Goal: Transaction & Acquisition: Book appointment/travel/reservation

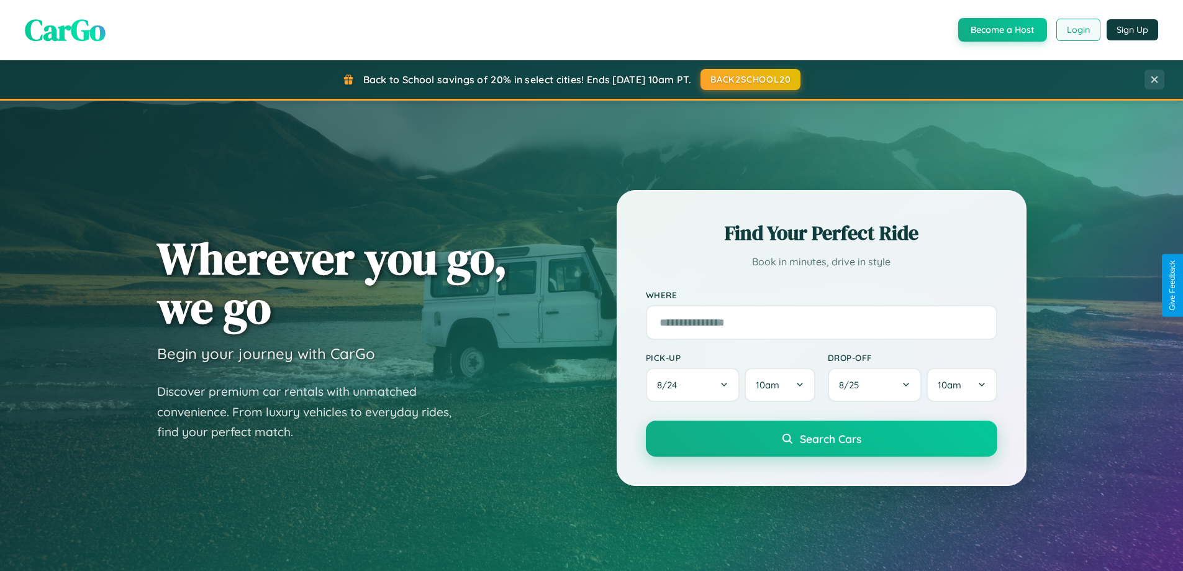
click at [1077, 30] on button "Login" at bounding box center [1078, 30] width 44 height 22
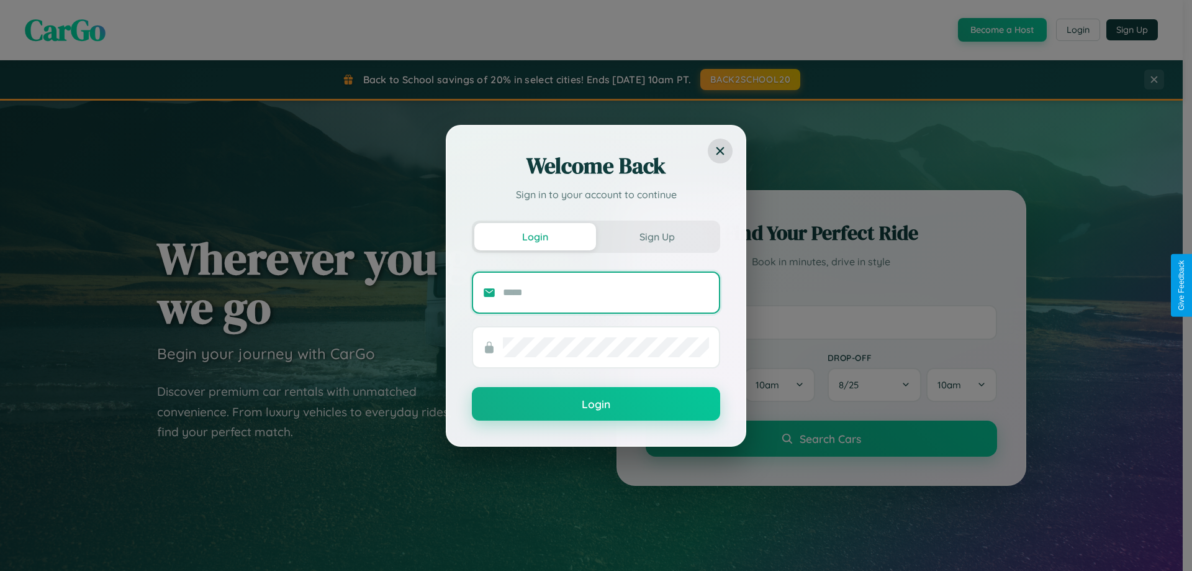
click at [606, 292] on input "text" at bounding box center [606, 293] width 206 height 20
type input "**********"
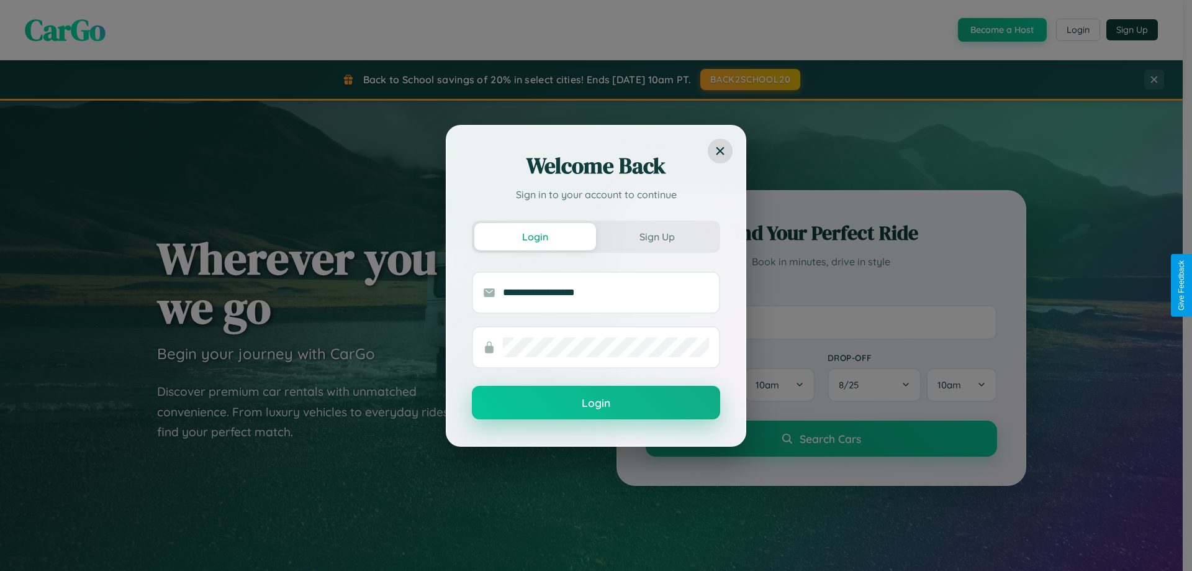
click at [596, 403] on button "Login" at bounding box center [596, 403] width 248 height 34
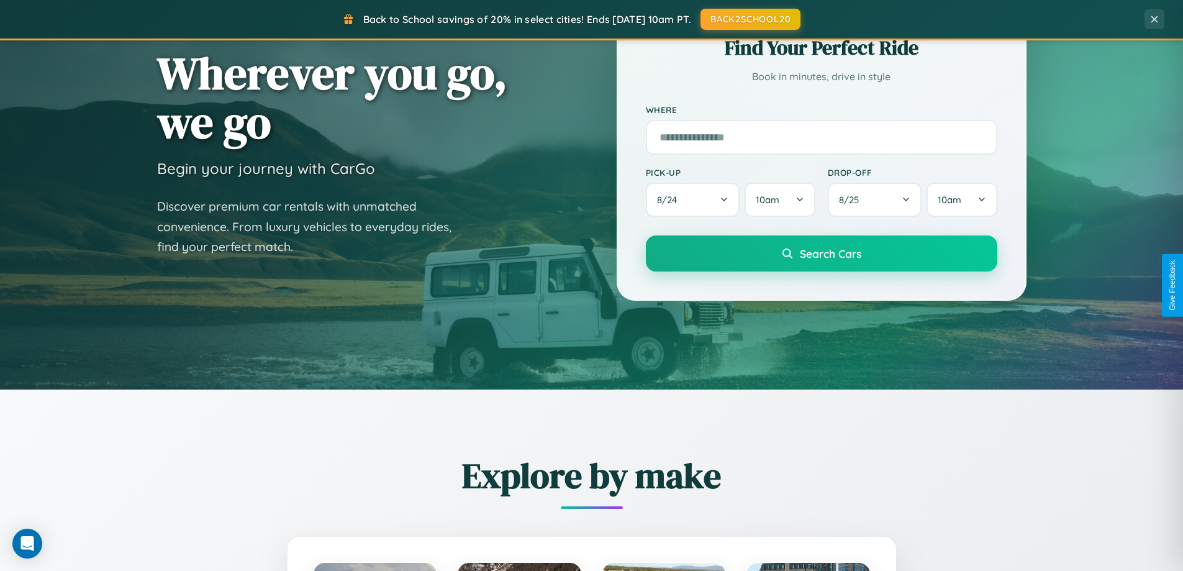
scroll to position [535, 0]
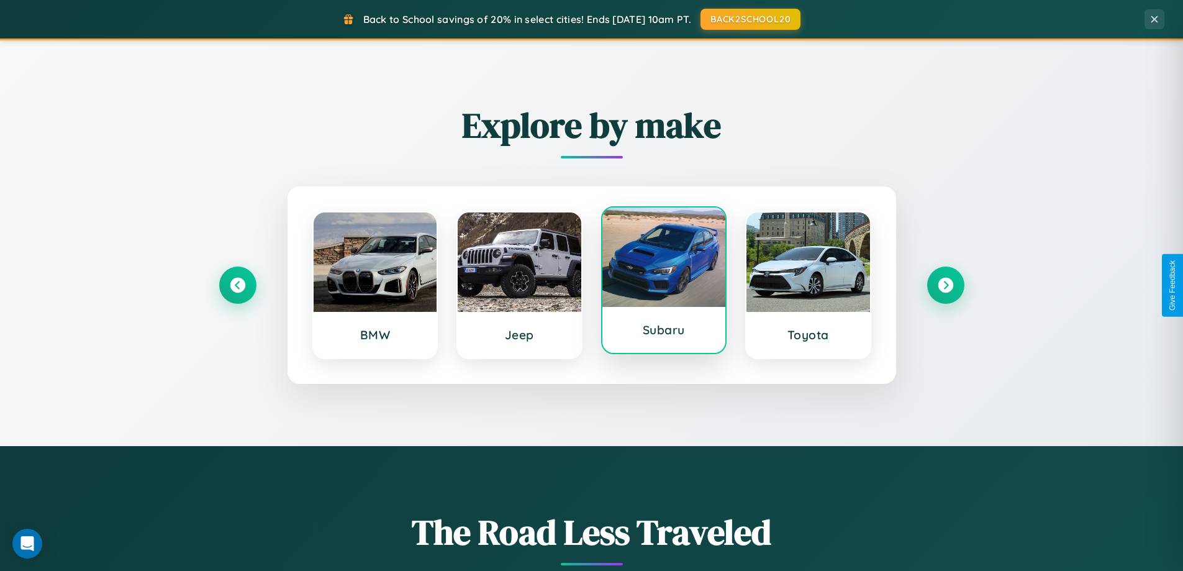
click at [663, 285] on div at bounding box center [664, 256] width 124 height 99
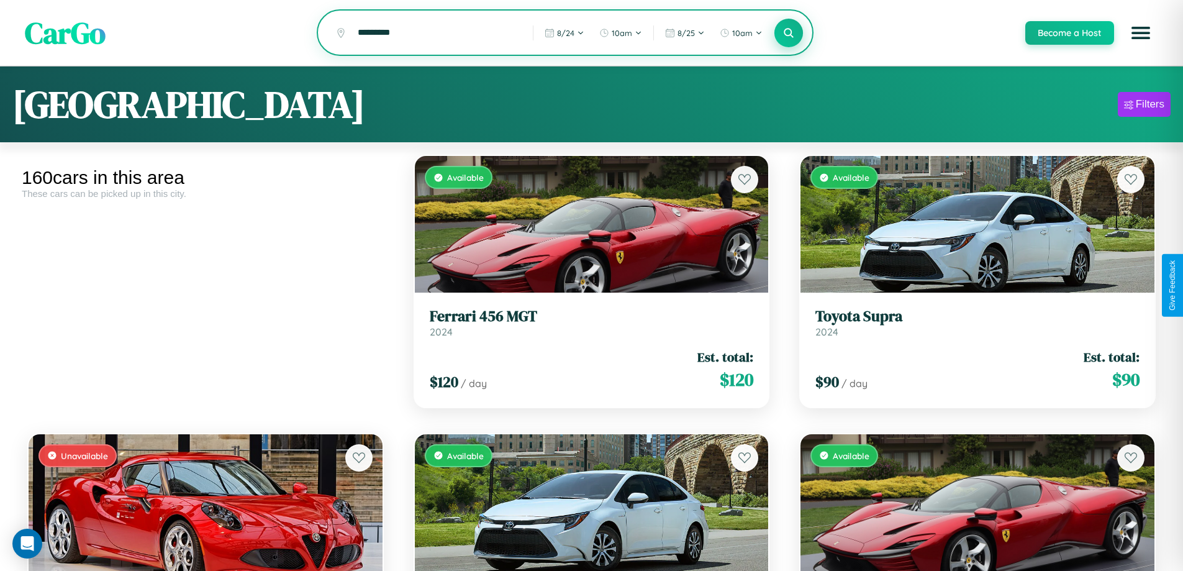
click at [788, 34] on icon at bounding box center [789, 33] width 12 height 12
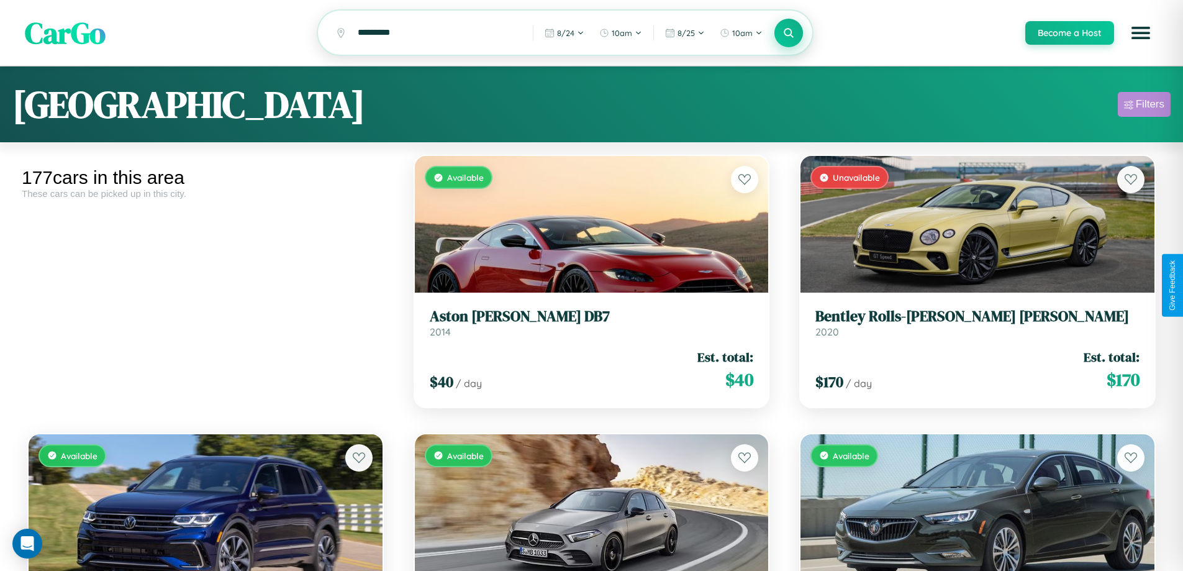
click at [1144, 106] on div "Filters" at bounding box center [1150, 104] width 29 height 12
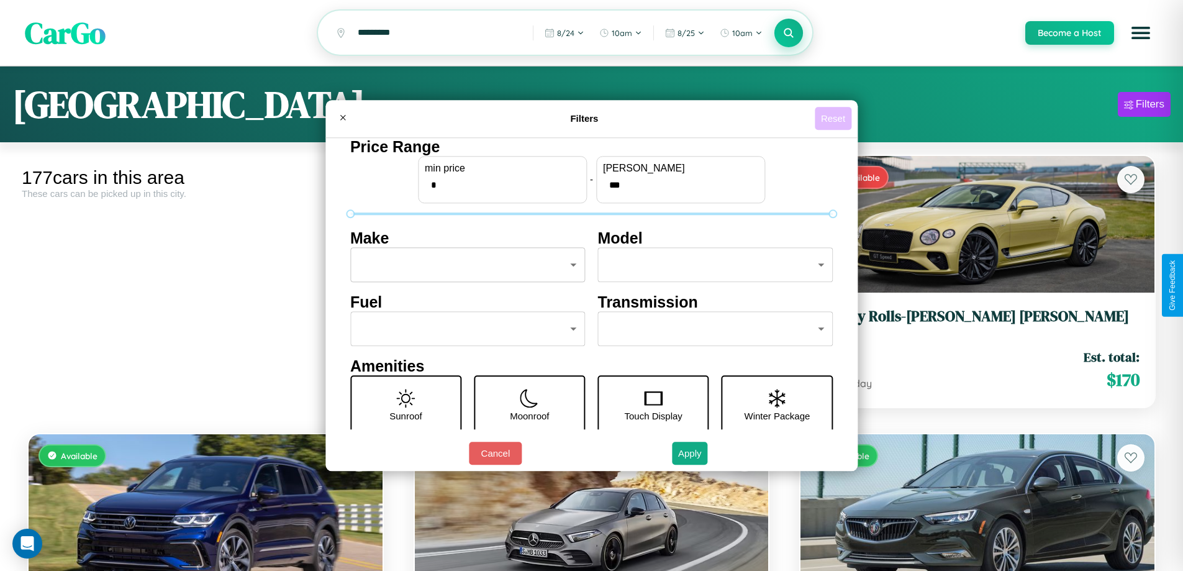
click at [835, 118] on button "Reset" at bounding box center [833, 118] width 37 height 23
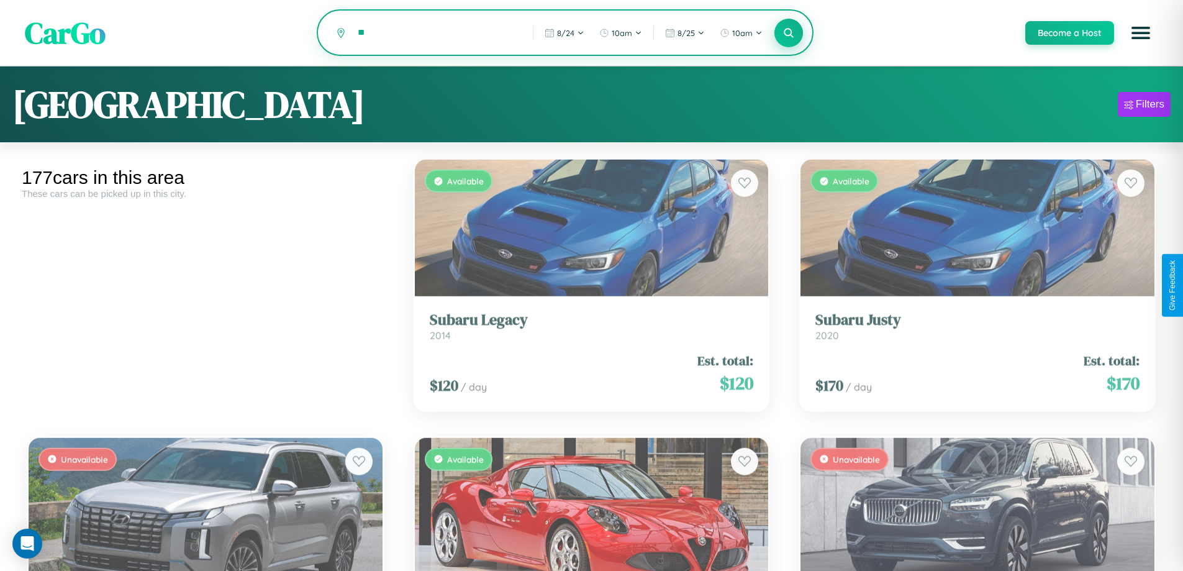
type input "*"
type input "****"
click at [788, 34] on icon at bounding box center [789, 33] width 12 height 12
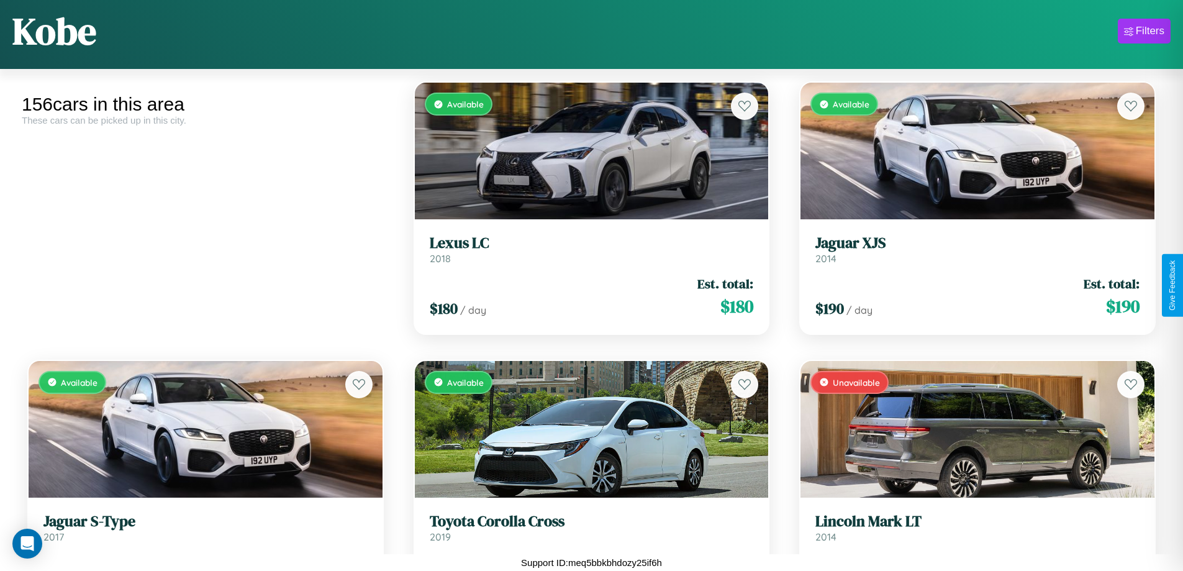
scroll to position [10463, 0]
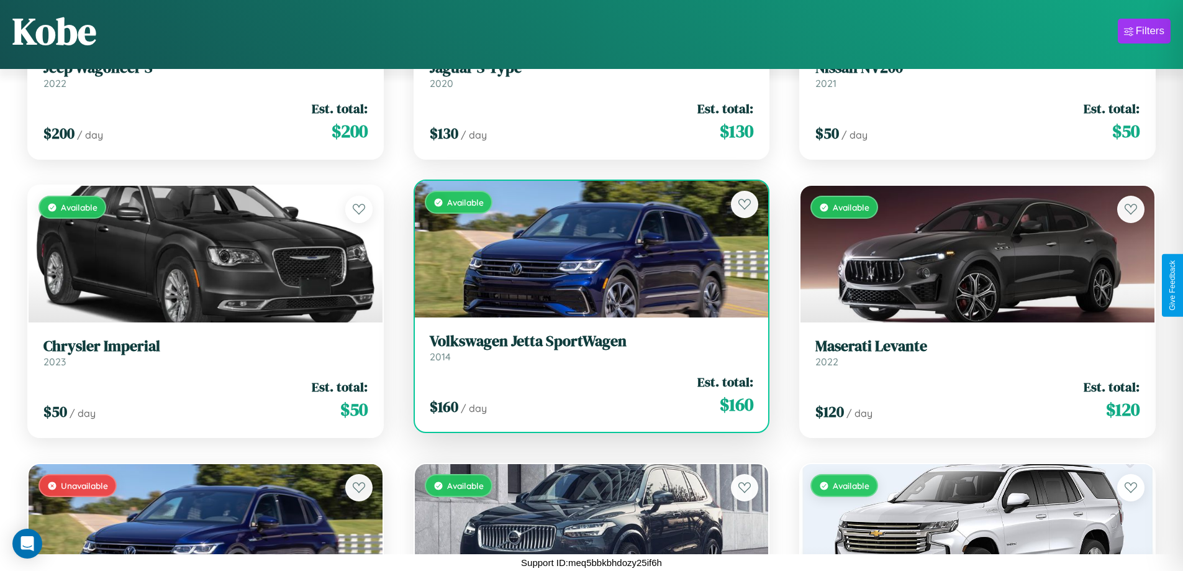
click at [586, 350] on h3 "Volkswagen Jetta SportWagen" at bounding box center [592, 341] width 324 height 18
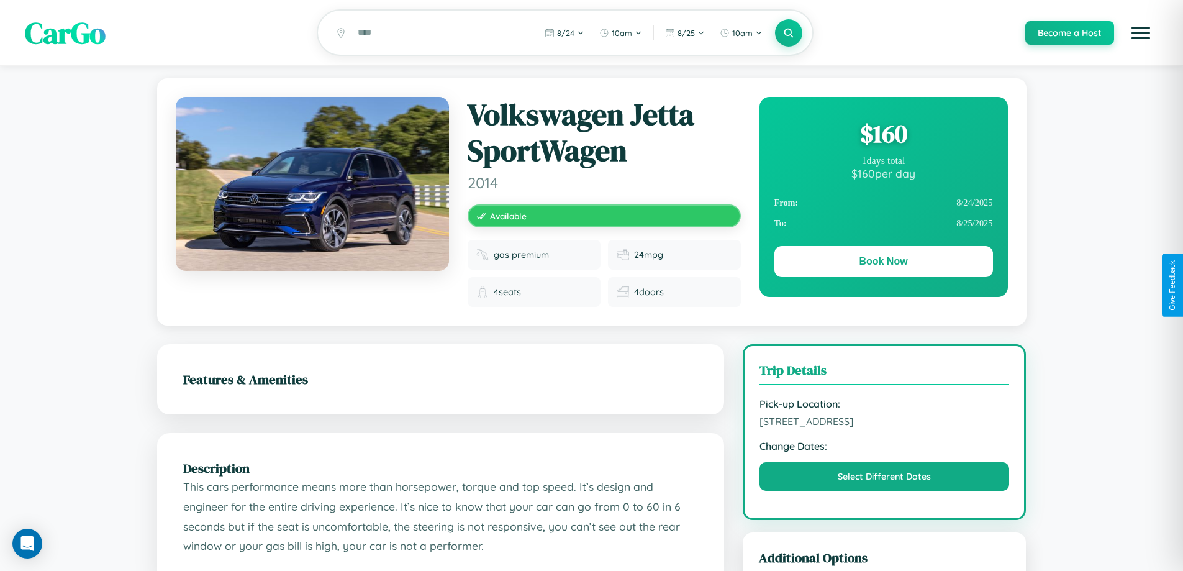
scroll to position [418, 0]
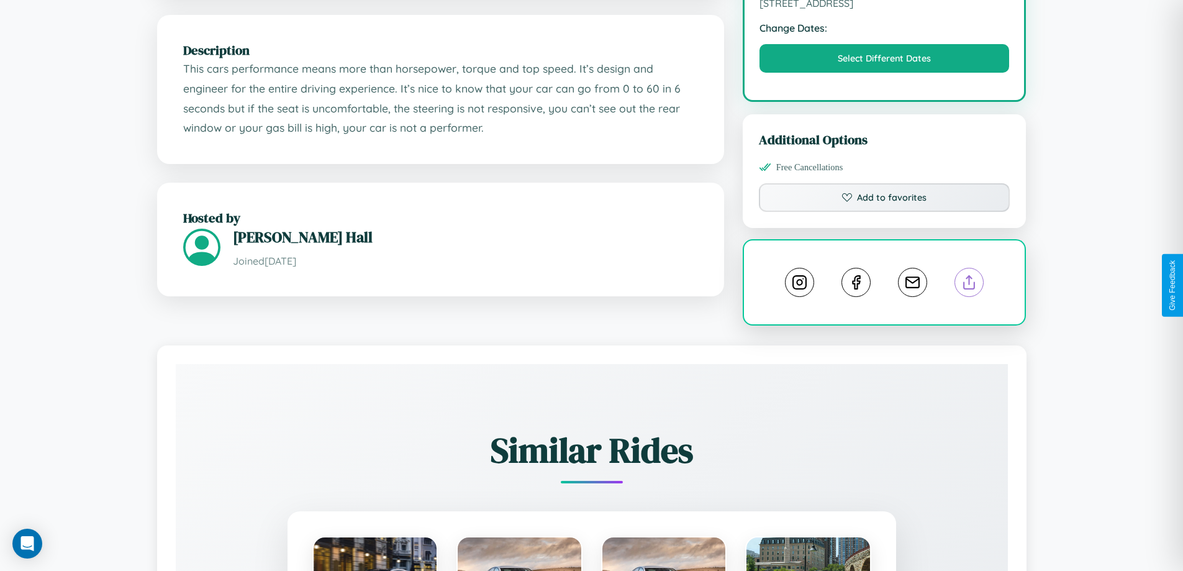
click at [969, 284] on line at bounding box center [969, 280] width 0 height 9
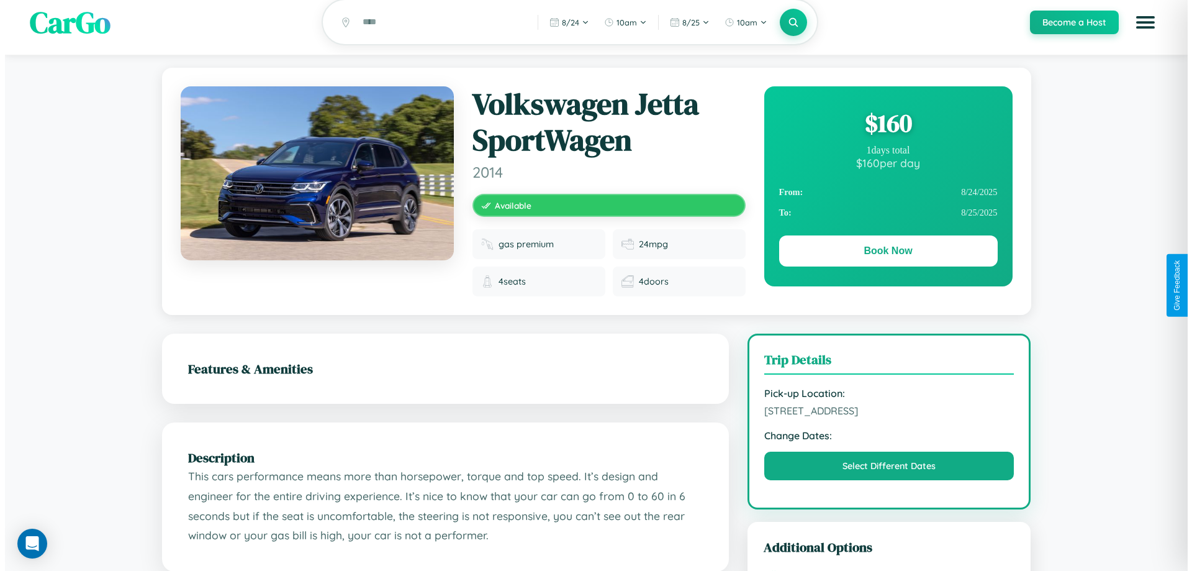
scroll to position [0, 0]
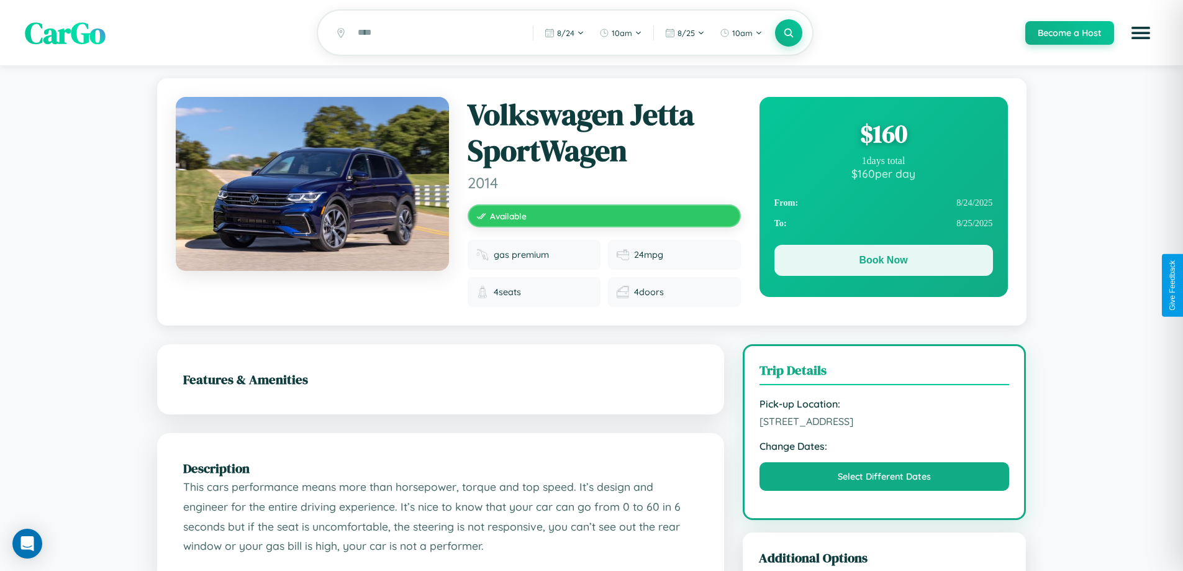
click at [883, 263] on button "Book Now" at bounding box center [883, 260] width 219 height 31
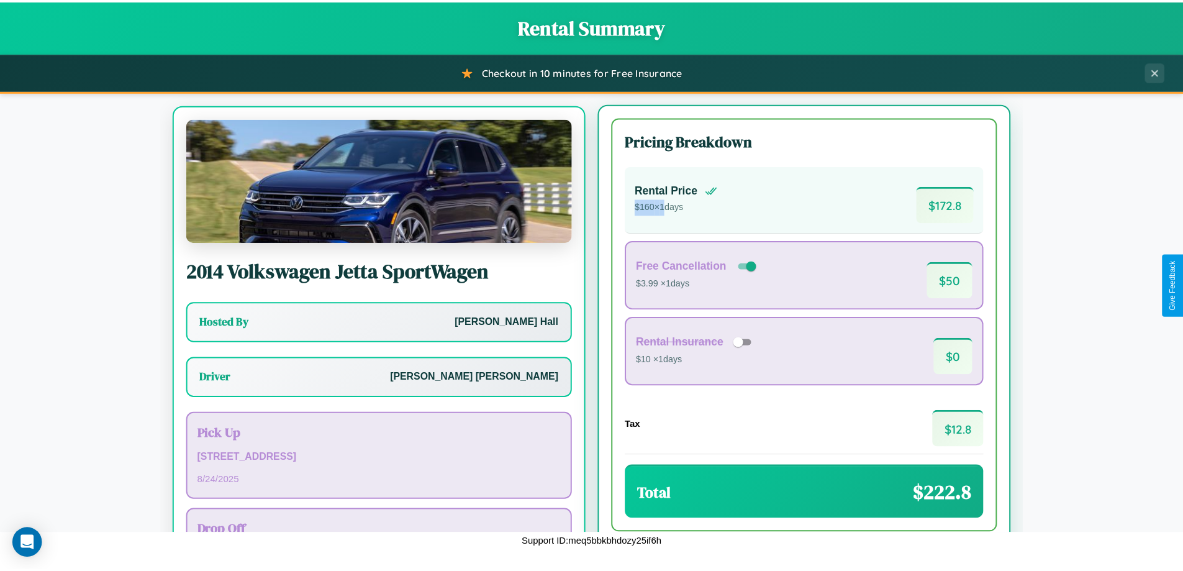
scroll to position [58, 0]
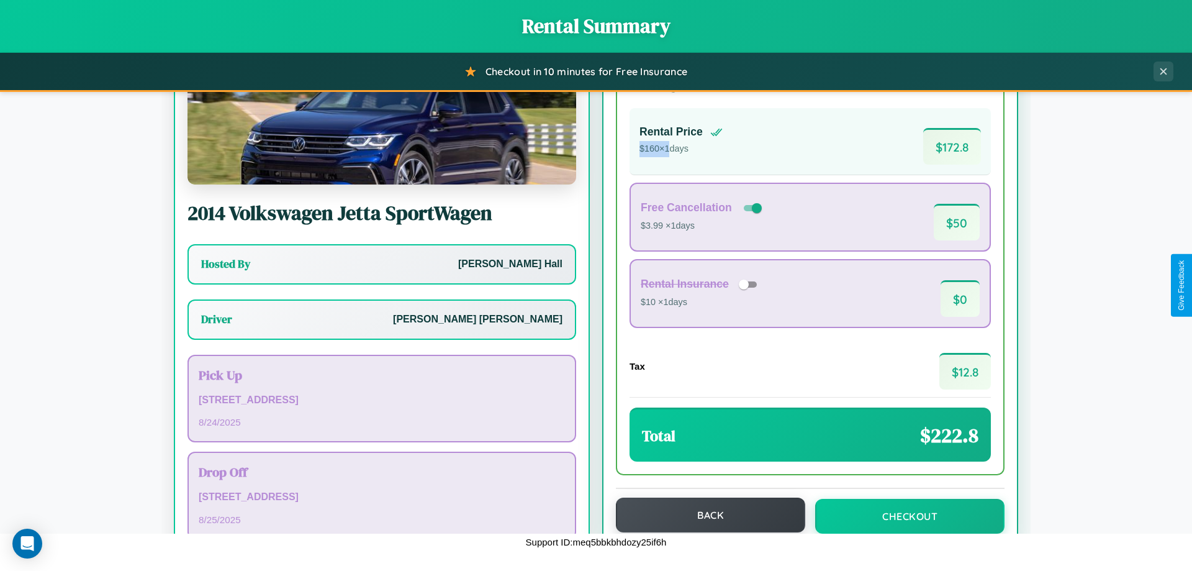
click at [705, 515] on button "Back" at bounding box center [710, 514] width 189 height 35
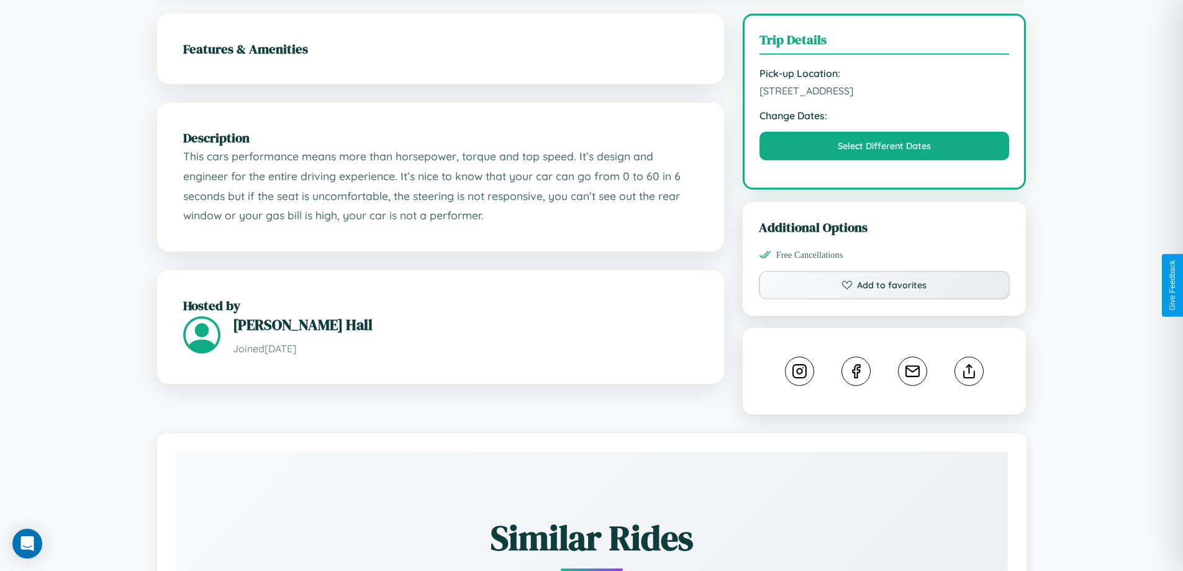
scroll to position [332, 0]
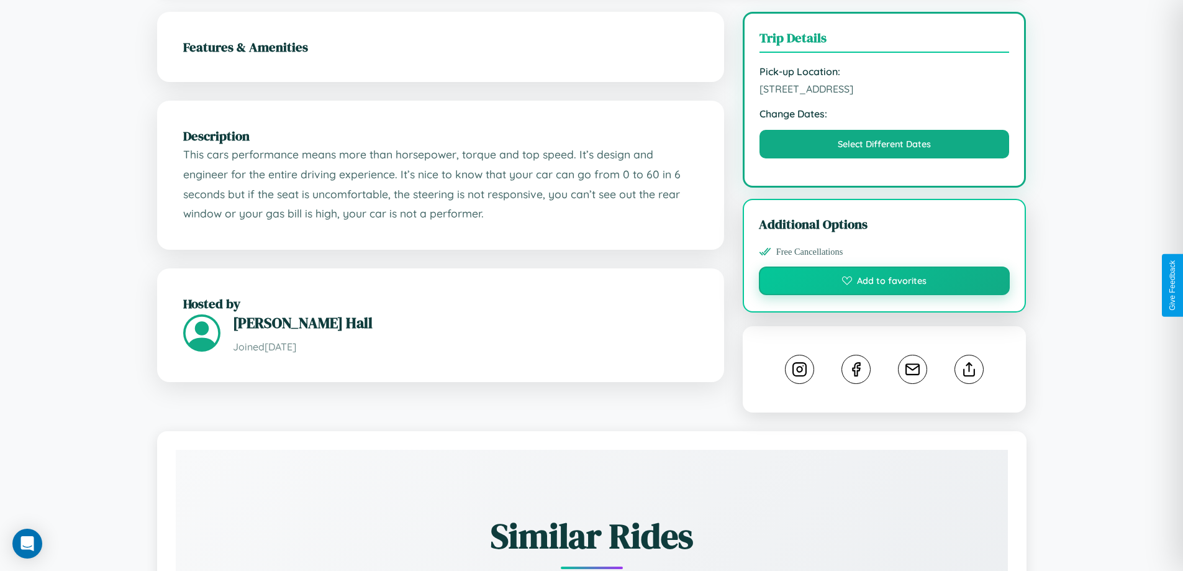
click at [884, 285] on button "Add to favorites" at bounding box center [884, 280] width 251 height 29
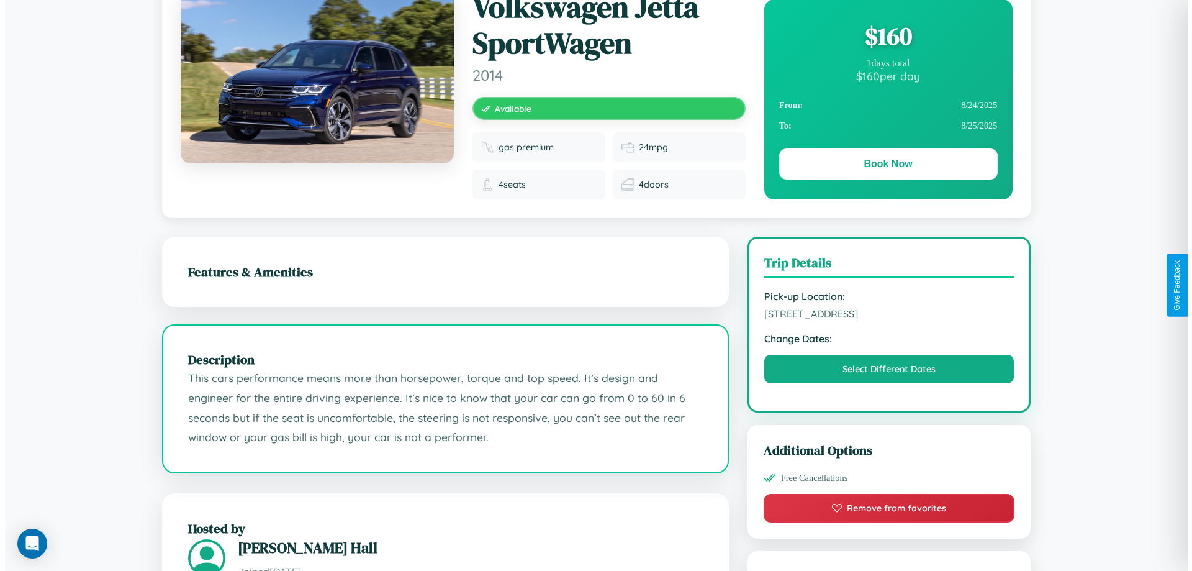
scroll to position [0, 0]
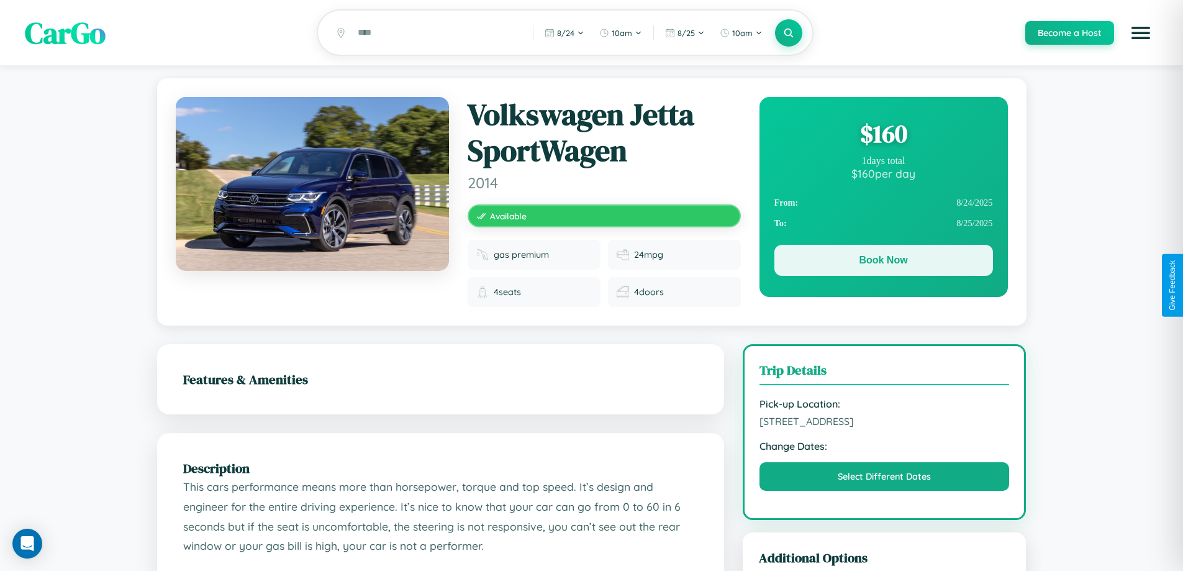
click at [883, 262] on button "Book Now" at bounding box center [883, 260] width 219 height 31
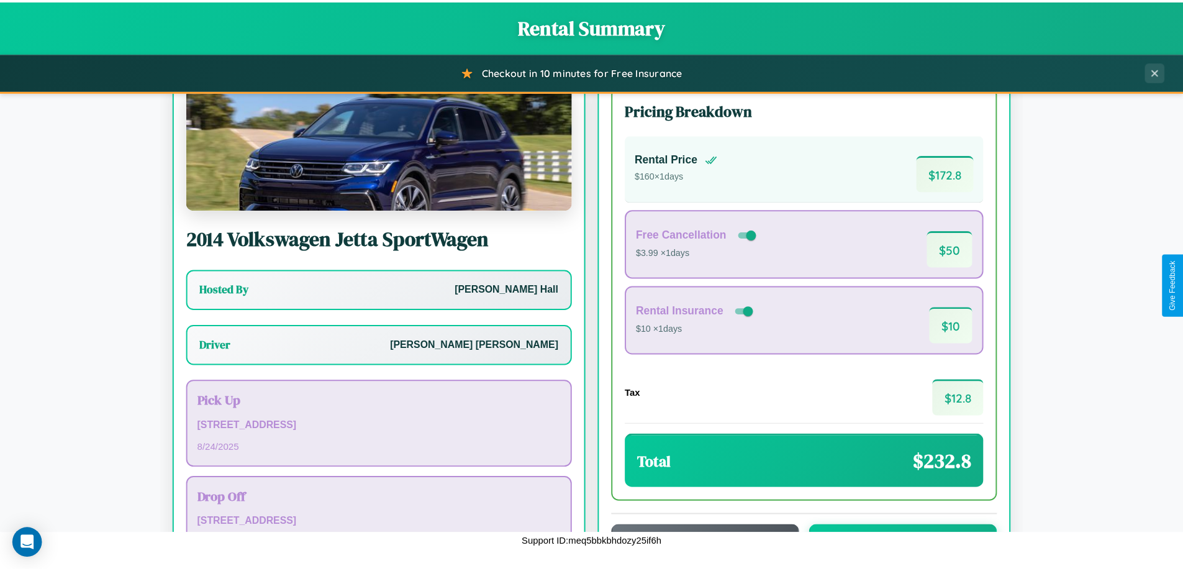
scroll to position [89, 0]
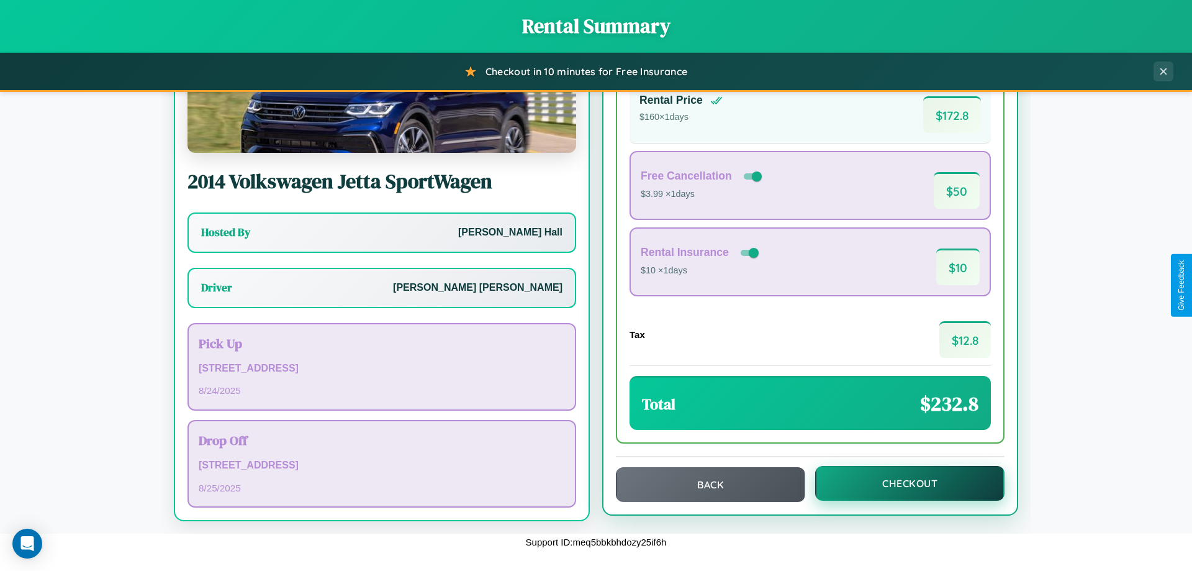
click at [902, 483] on button "Checkout" at bounding box center [909, 483] width 189 height 35
